Goal: Information Seeking & Learning: Learn about a topic

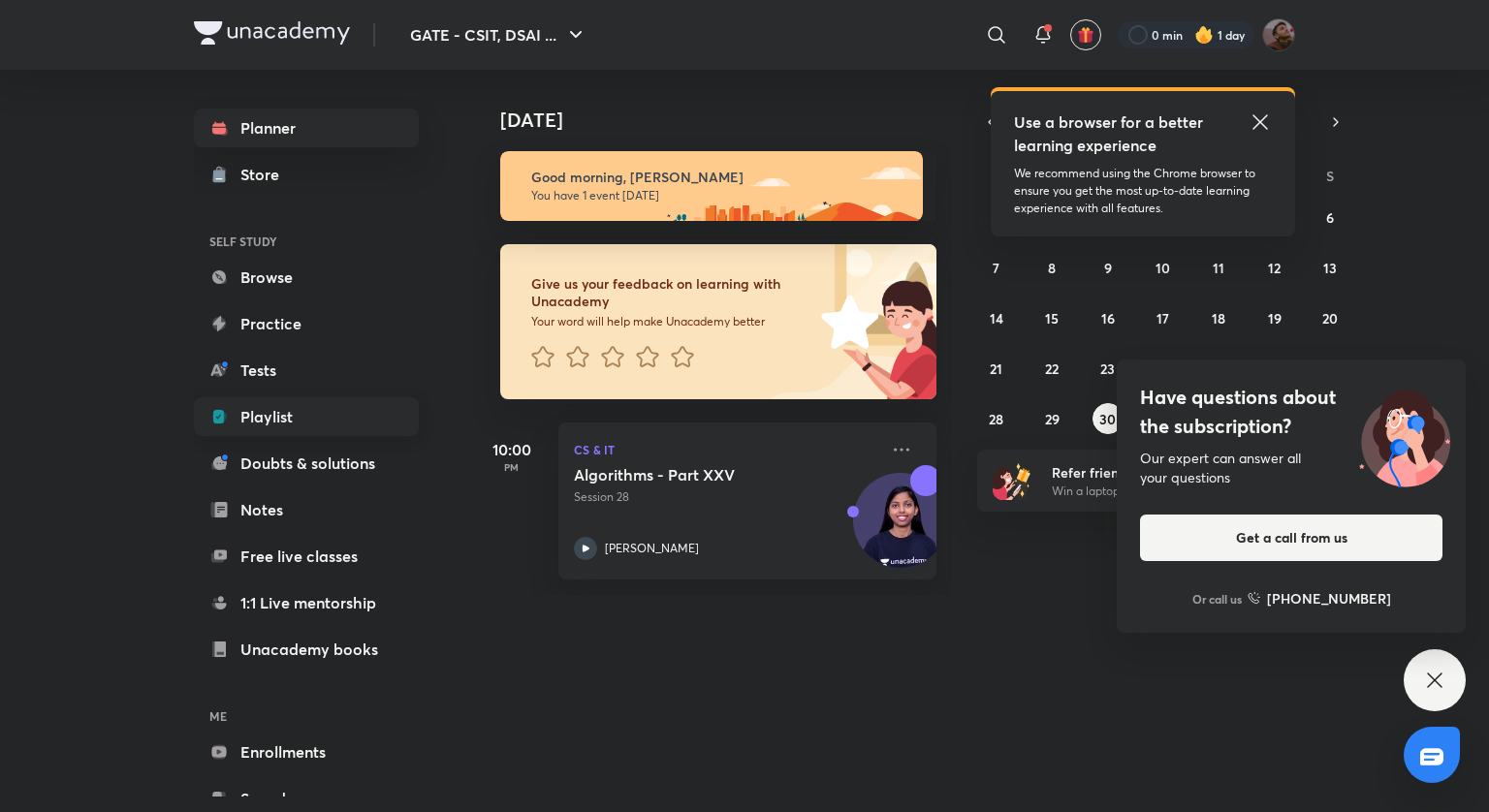
click at [336, 405] on link "Playlist" at bounding box center [305, 416] width 225 height 39
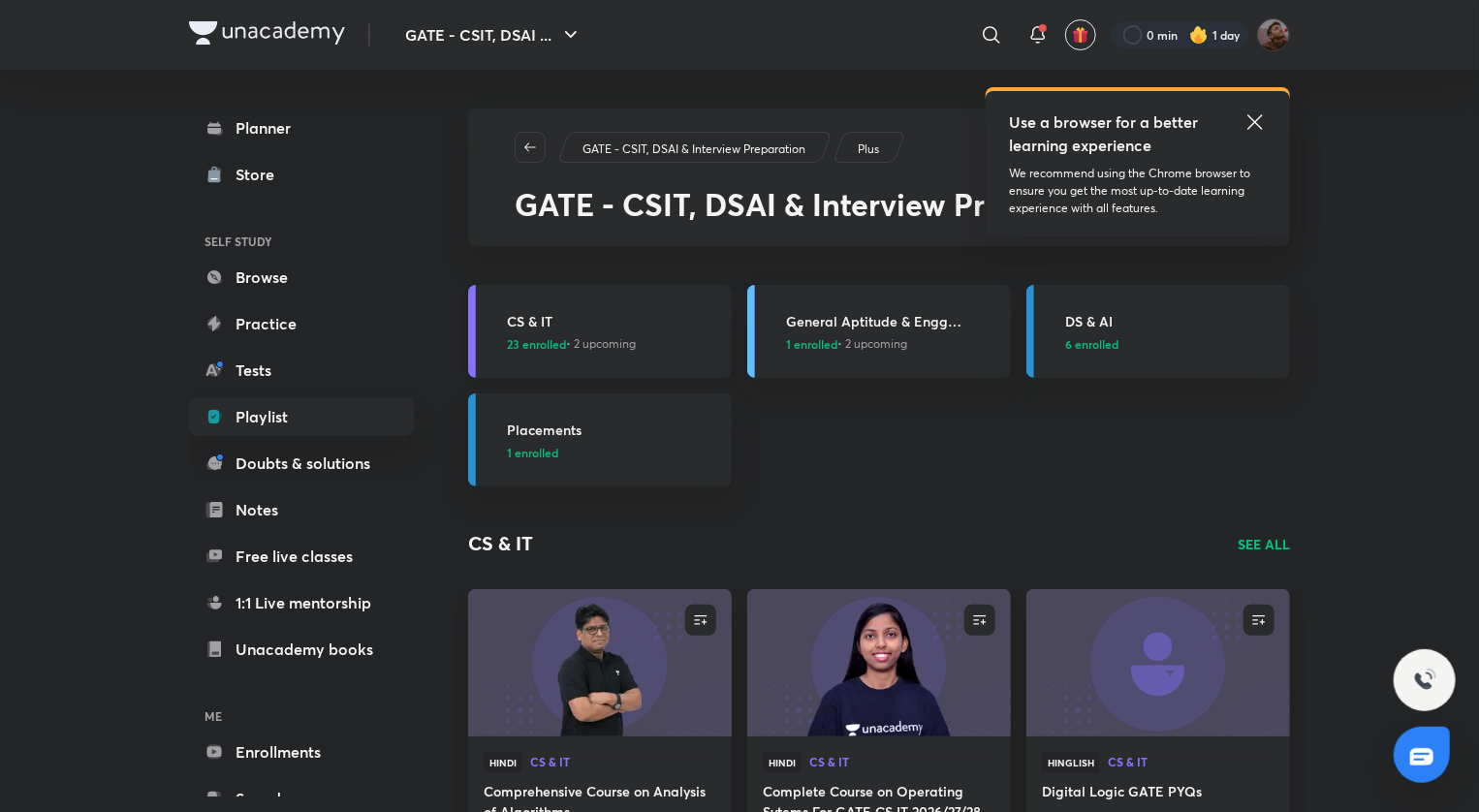
click at [543, 321] on h3 "CS & IT" at bounding box center [614, 321] width 214 height 20
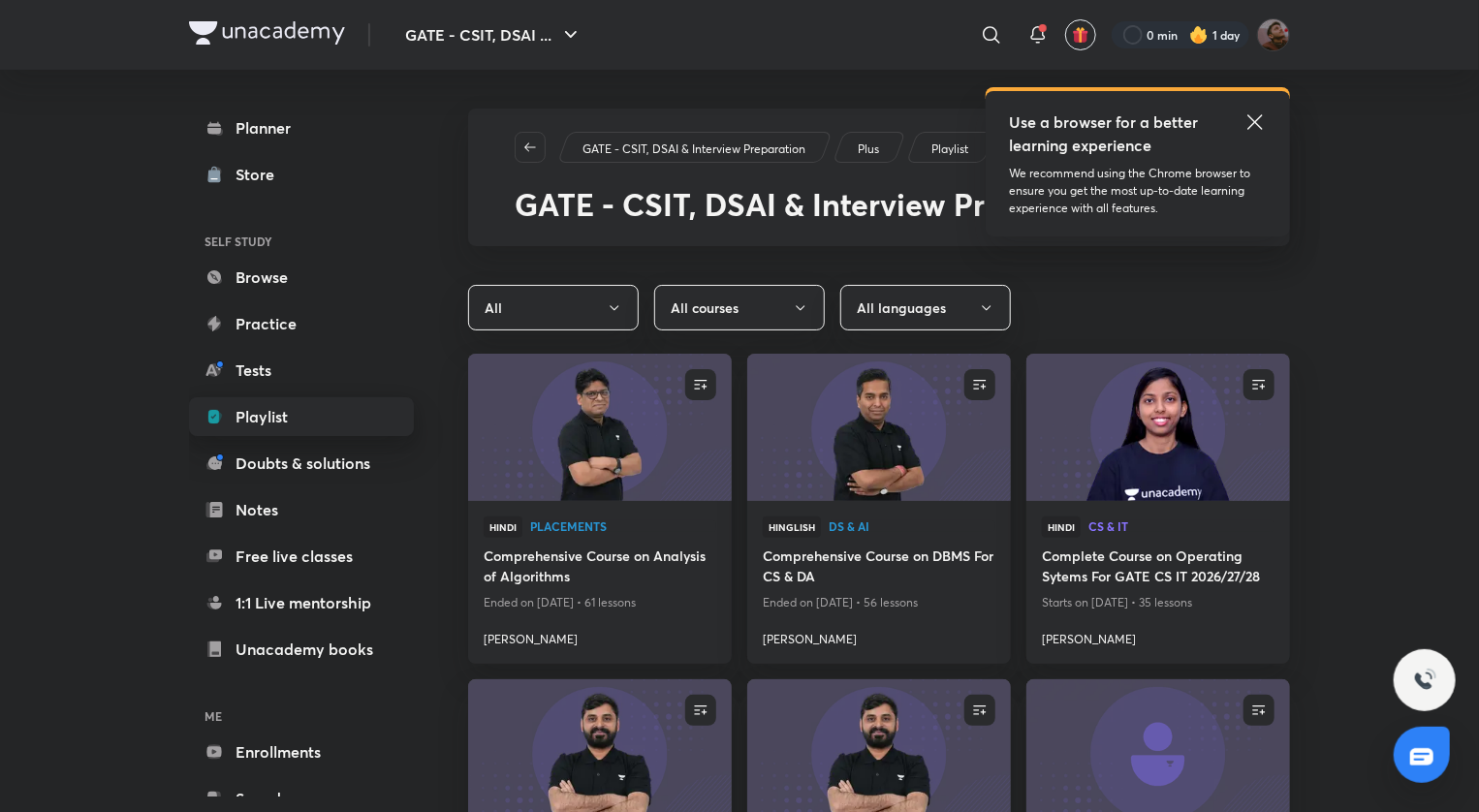
click at [277, 410] on link "Playlist" at bounding box center [300, 416] width 225 height 39
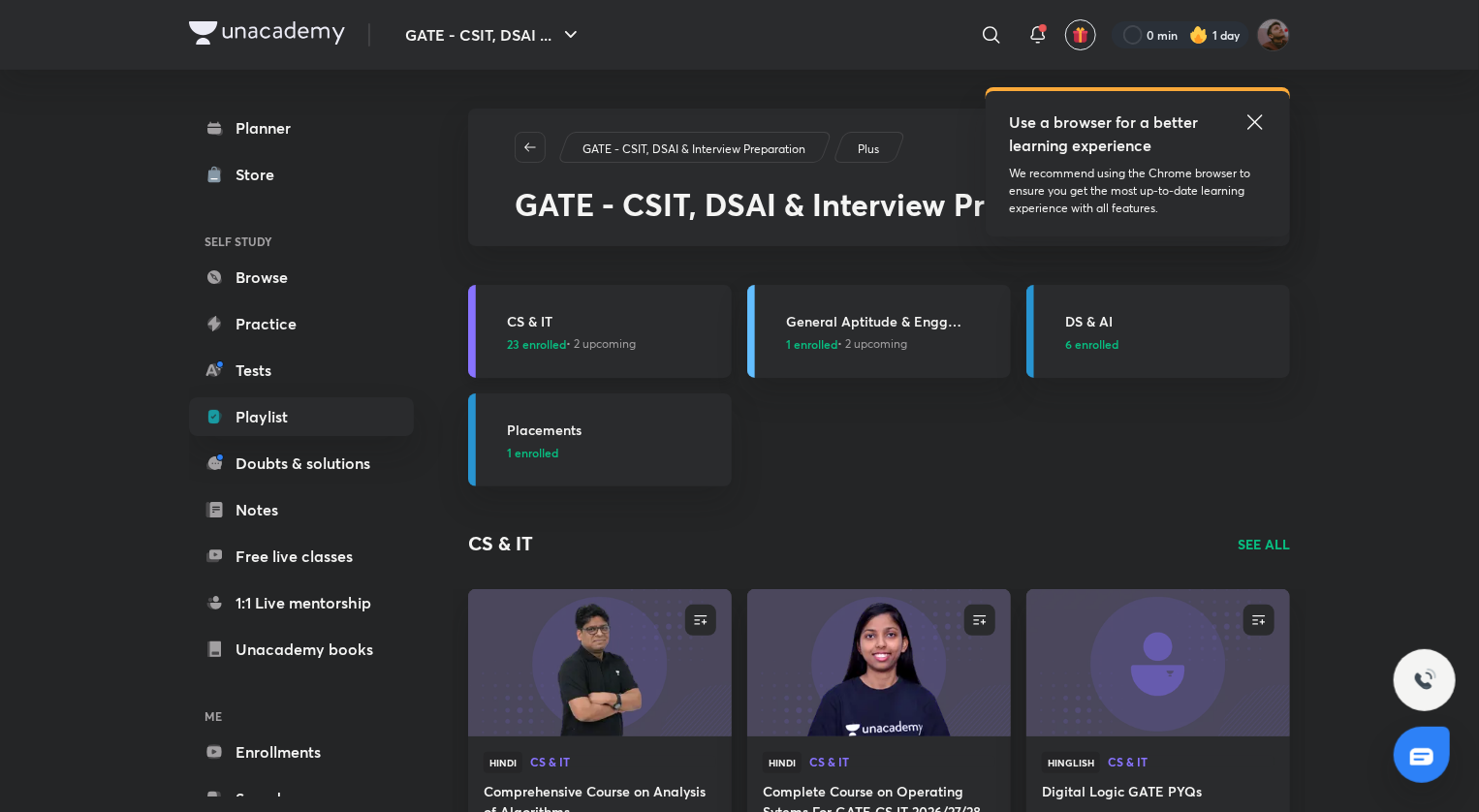
click at [532, 312] on h3 "CS & IT" at bounding box center [614, 321] width 214 height 20
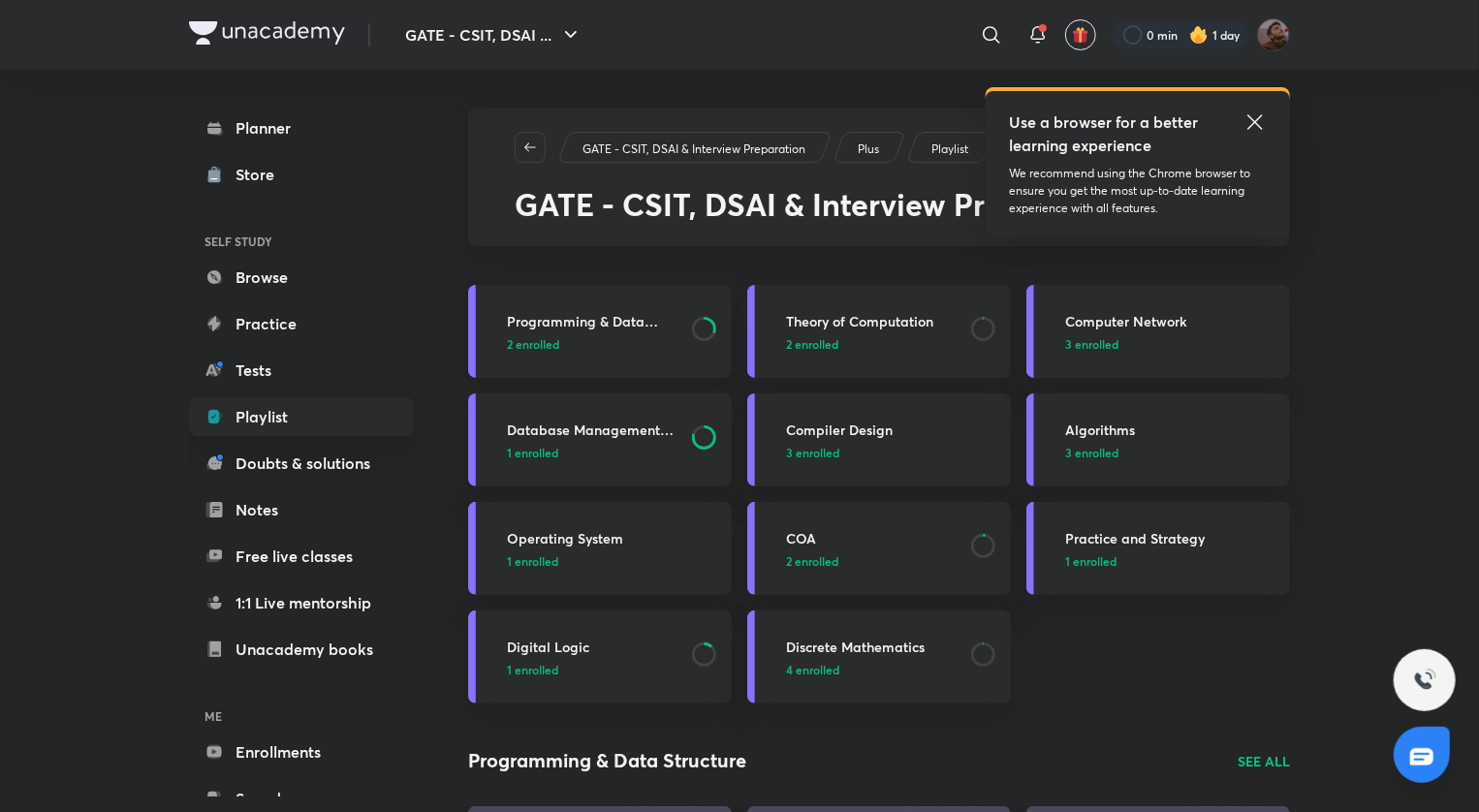
click at [546, 319] on h3 "Programming & Data Structure" at bounding box center [594, 321] width 174 height 20
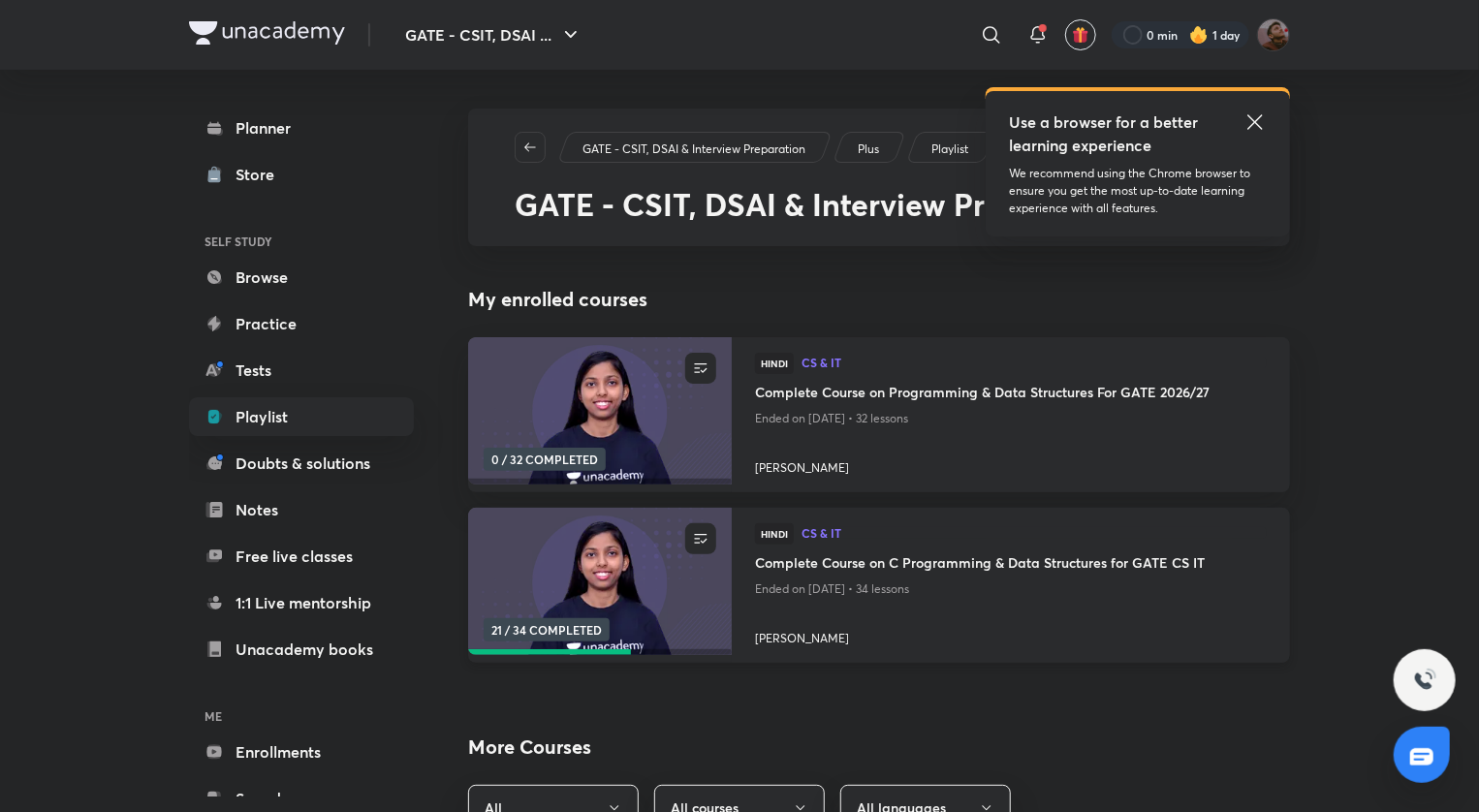
click at [930, 564] on h4 "Complete Course on C Programming & Data Structures for GATE CS IT" at bounding box center [1011, 565] width 512 height 24
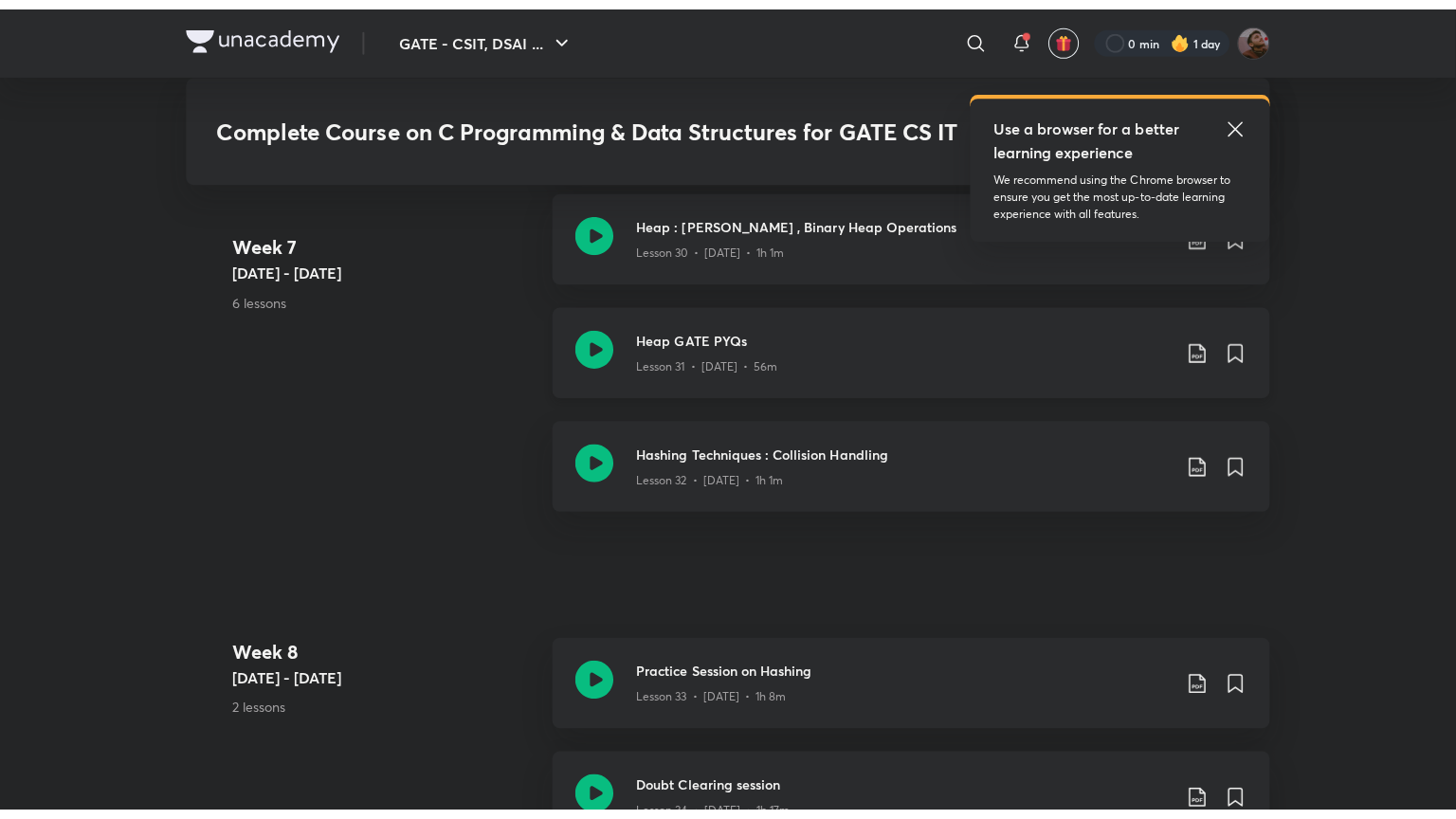
scroll to position [5060, 0]
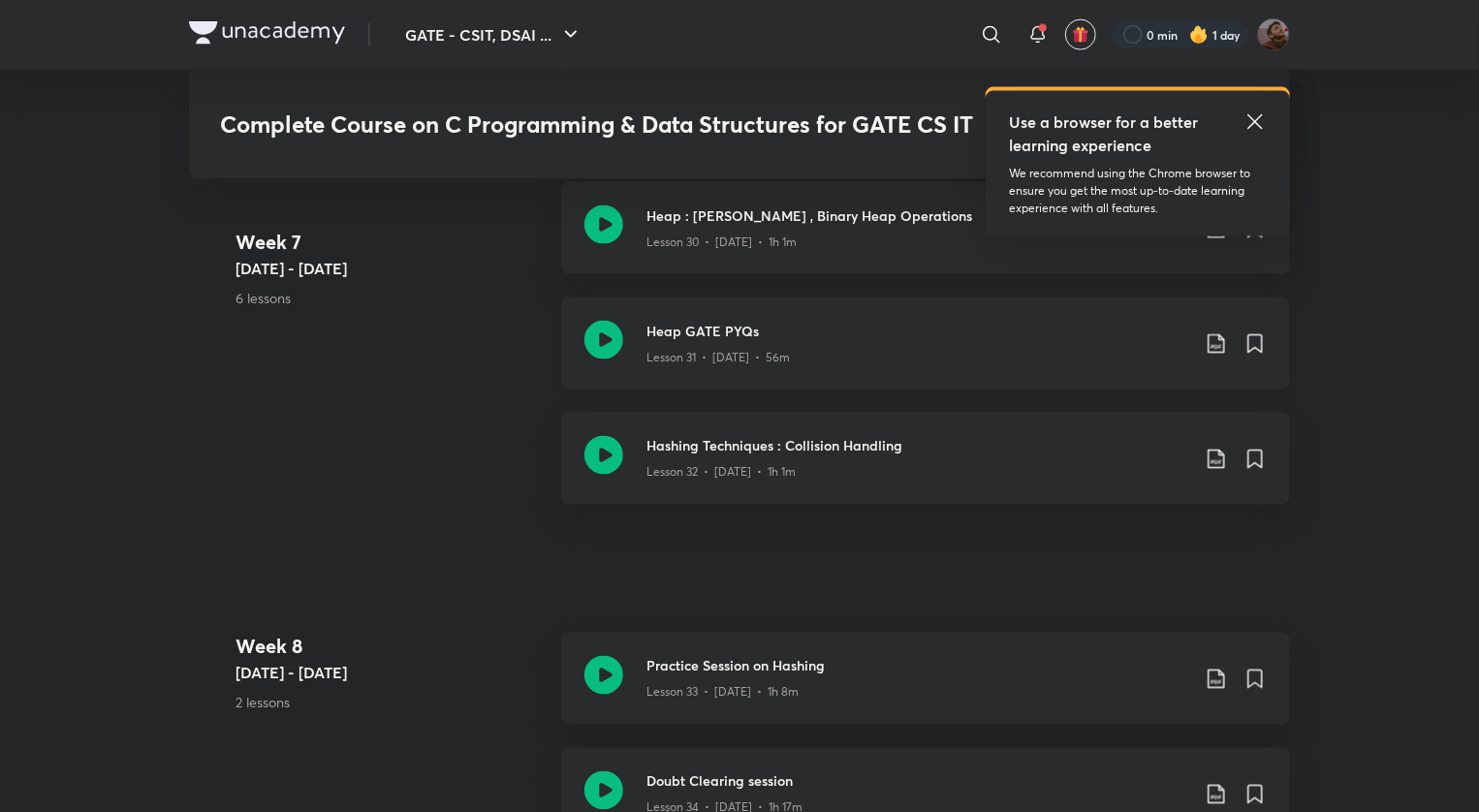
click at [601, 340] on icon at bounding box center [604, 339] width 39 height 39
